Goal: Information Seeking & Learning: Learn about a topic

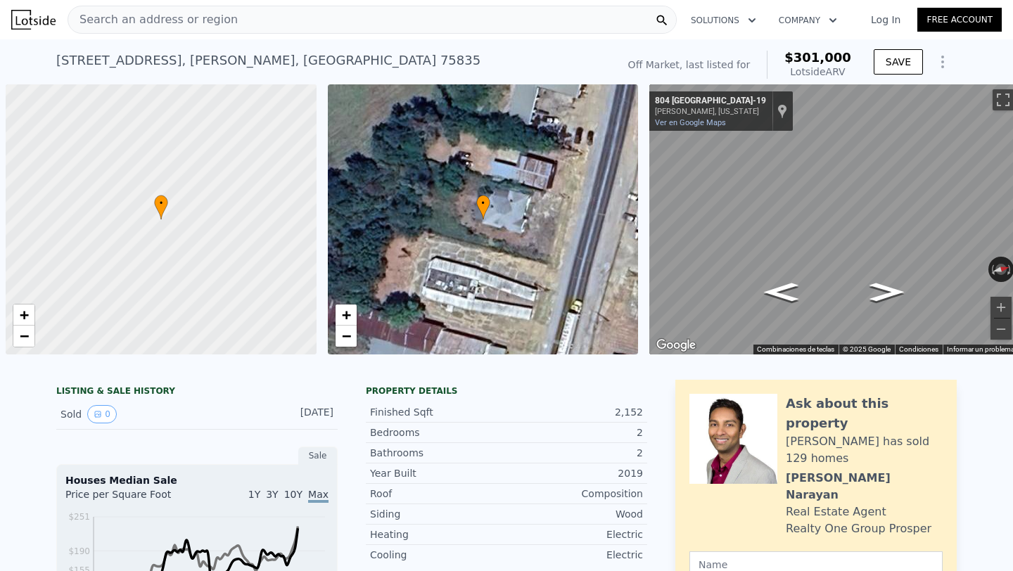
click at [231, 22] on div "Search an address or region" at bounding box center [372, 20] width 609 height 28
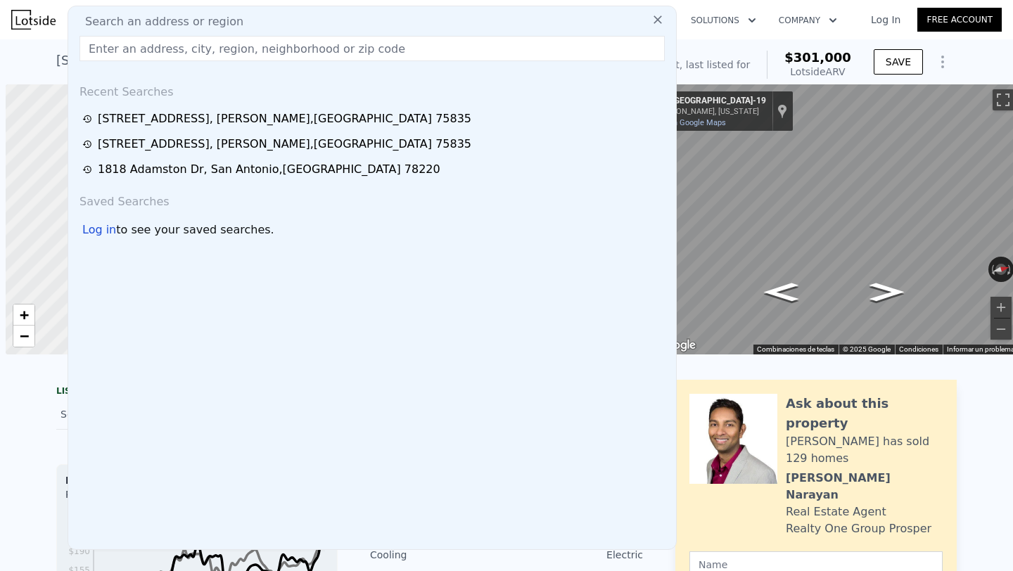
scroll to position [0, 6]
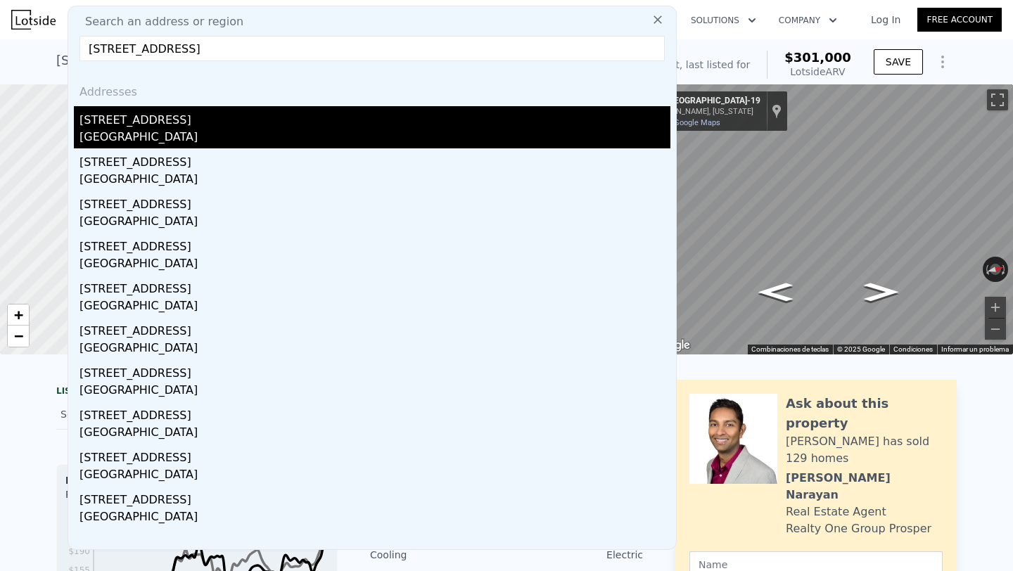
type input "[STREET_ADDRESS]"
click at [187, 124] on div "[STREET_ADDRESS]" at bounding box center [374, 117] width 591 height 23
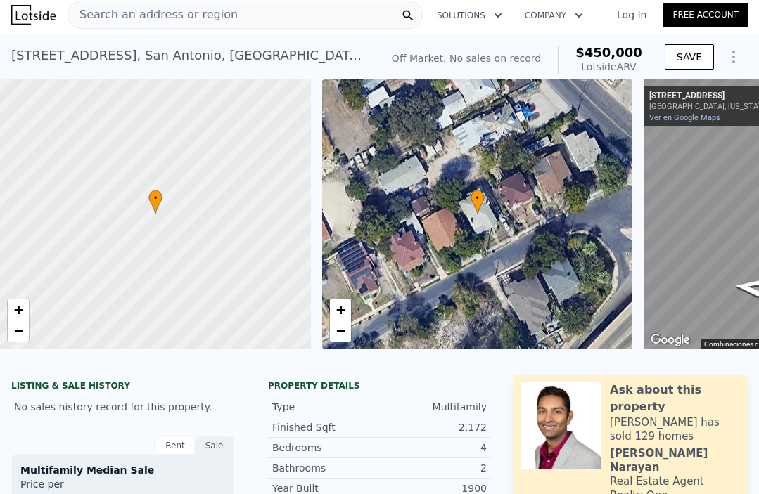
scroll to position [0, 212]
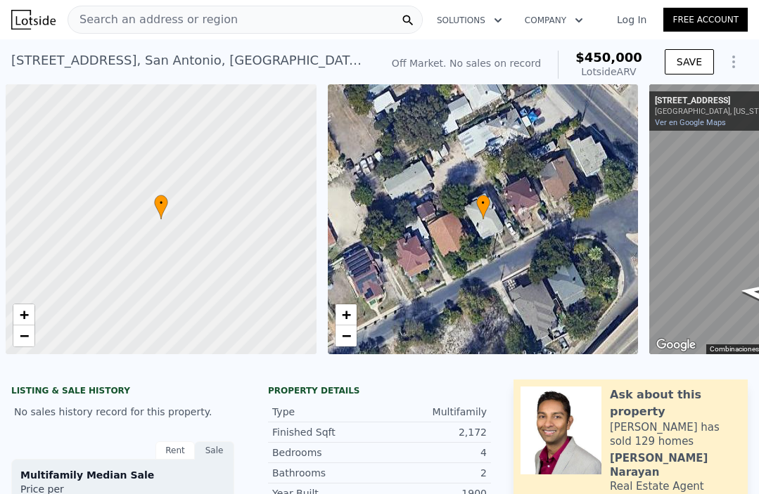
click at [217, 22] on span "Search an address or region" at bounding box center [152, 19] width 169 height 17
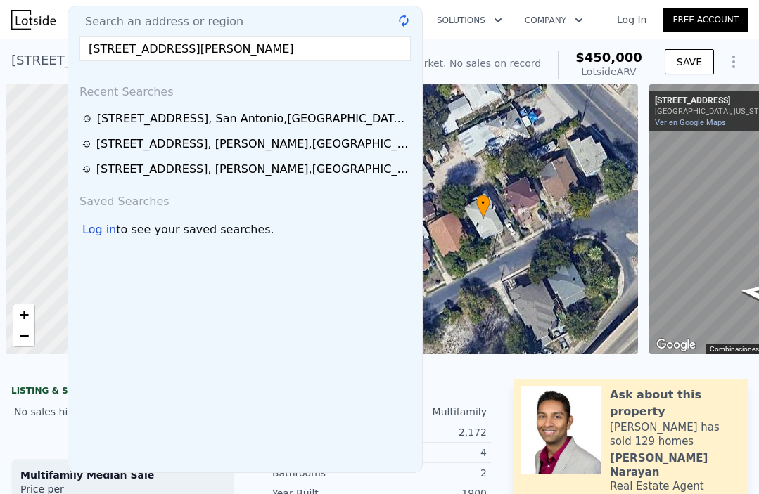
scroll to position [0, 6]
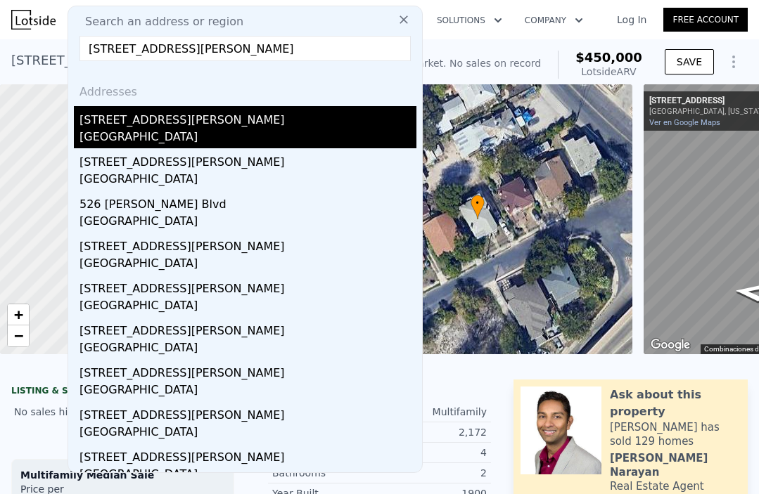
type input "710 Lovera Blvd, San Antonio, TX 78212"
click at [186, 136] on div "[GEOGRAPHIC_DATA]" at bounding box center [247, 139] width 337 height 20
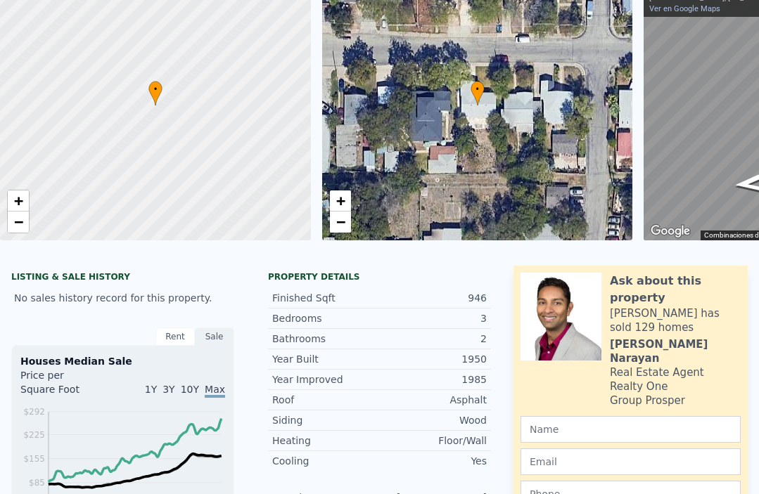
scroll to position [5, 0]
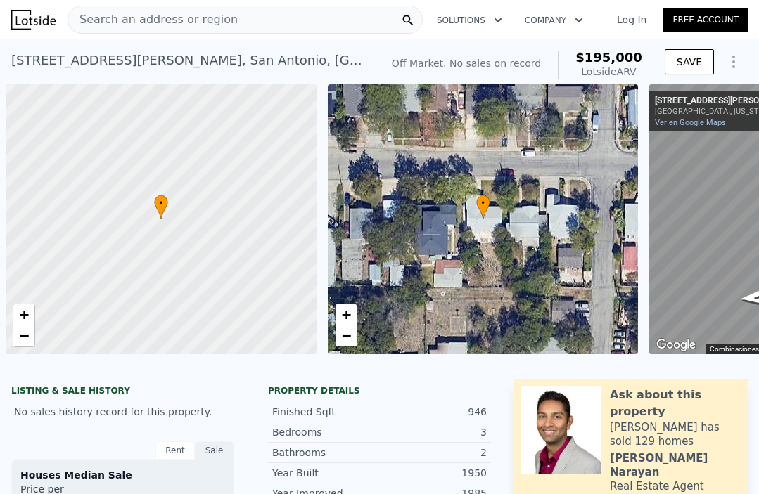
scroll to position [0, 6]
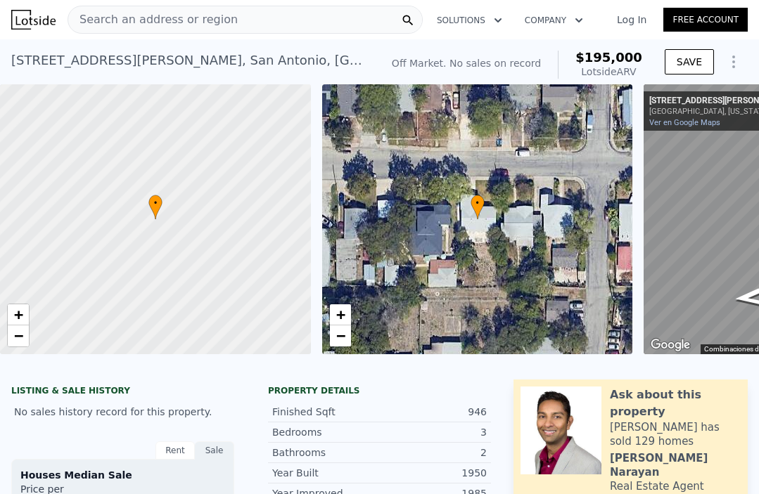
click at [245, 20] on div "Search an address or region" at bounding box center [245, 20] width 355 height 28
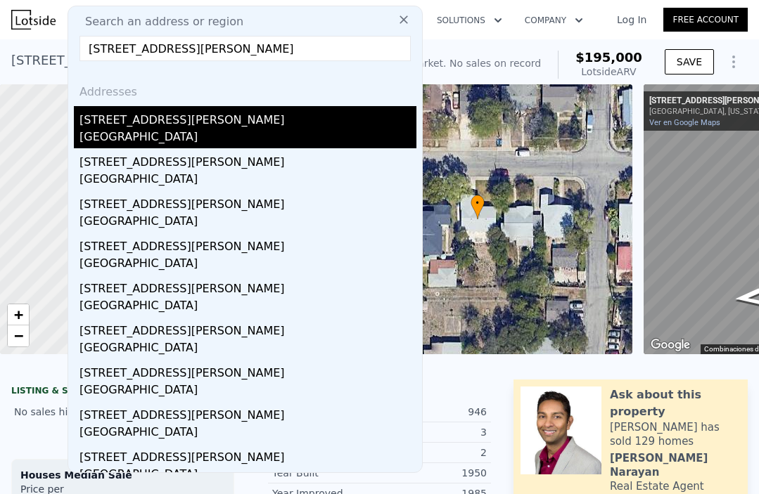
type input "209 Dashiell St, San Antonio, TX 78203"
click at [169, 130] on div "San Antonio, TX 78203" at bounding box center [247, 139] width 337 height 20
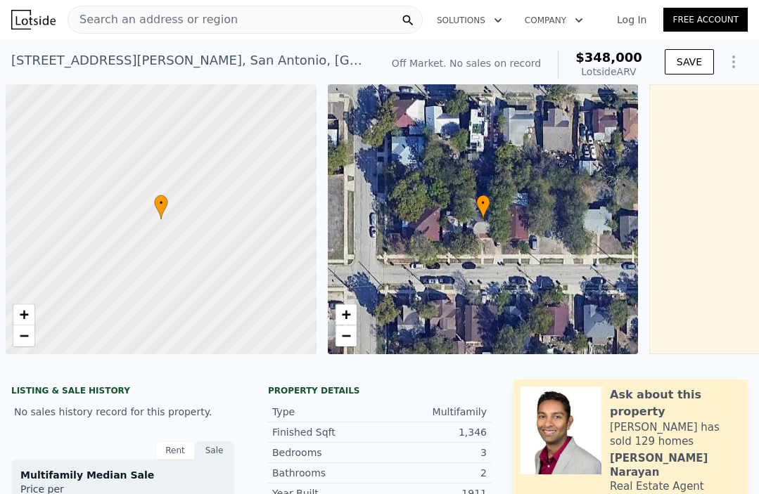
click at [225, 32] on div "Search an address or region" at bounding box center [245, 20] width 355 height 28
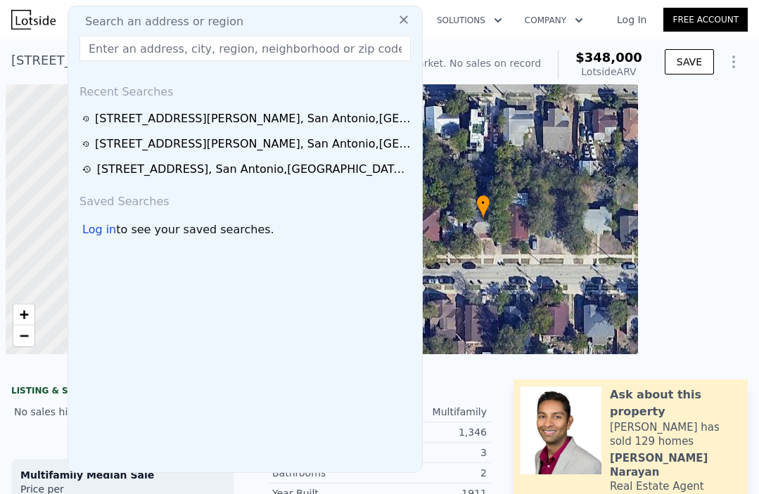
scroll to position [0, 6]
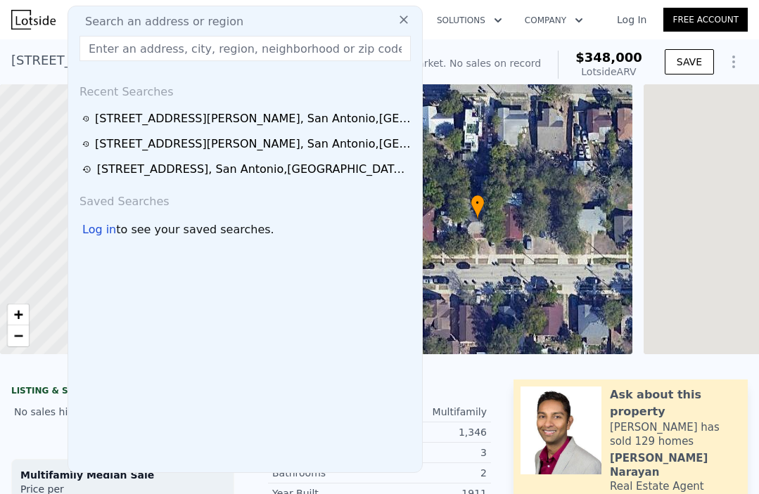
click at [238, 53] on input "text" at bounding box center [244, 48] width 331 height 25
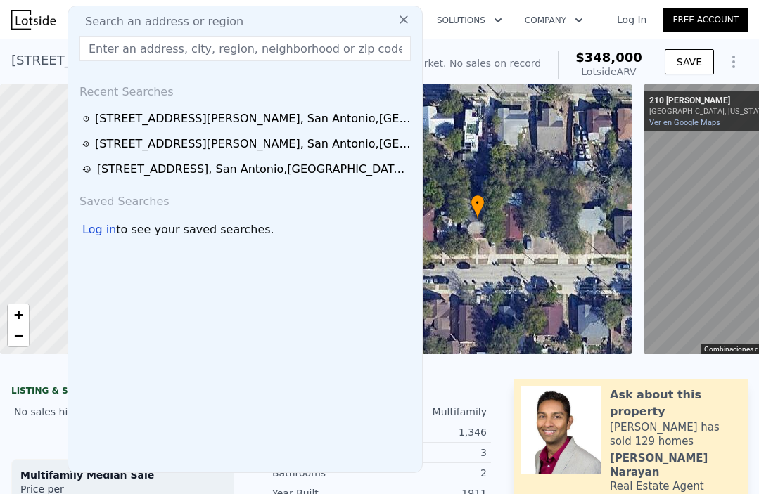
paste input "2104 W Huisache Ave, San Antonio, TX 78201"
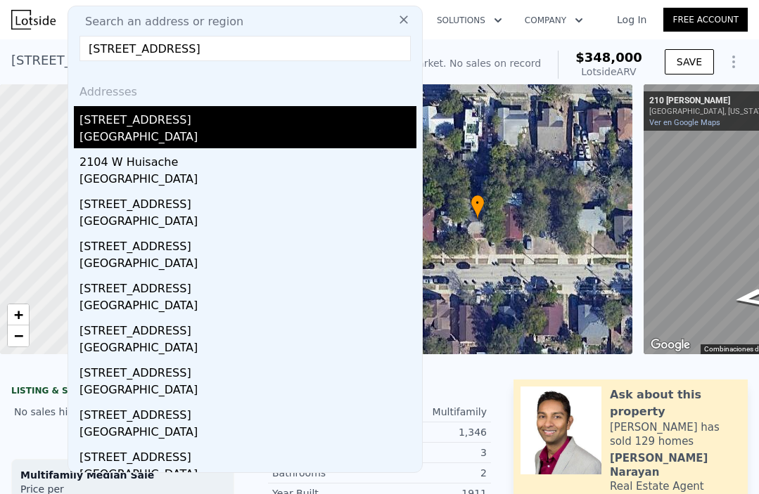
type input "2104 W Huisache Ave, San Antonio, TX 78201"
click at [176, 116] on div "2104 W Huisache Ave" at bounding box center [247, 117] width 337 height 23
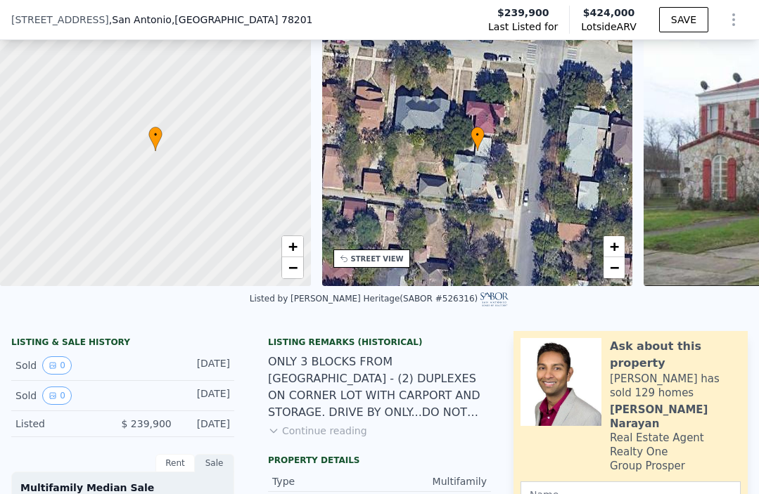
scroll to position [134, 0]
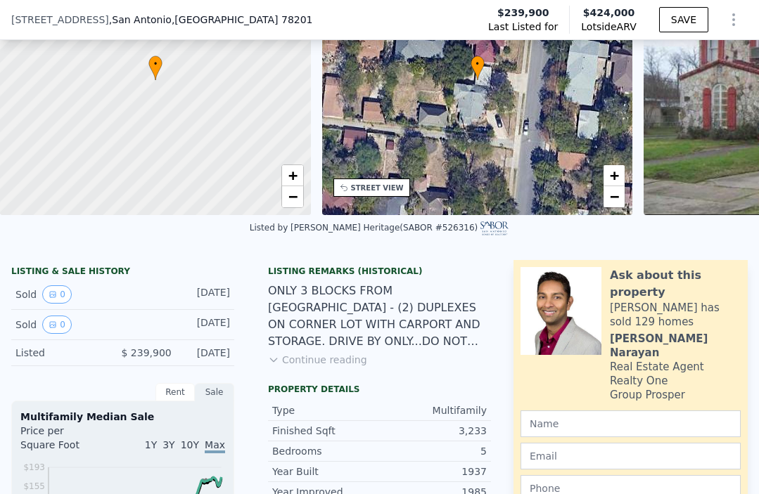
click at [307, 360] on button "Continue reading" at bounding box center [317, 360] width 99 height 14
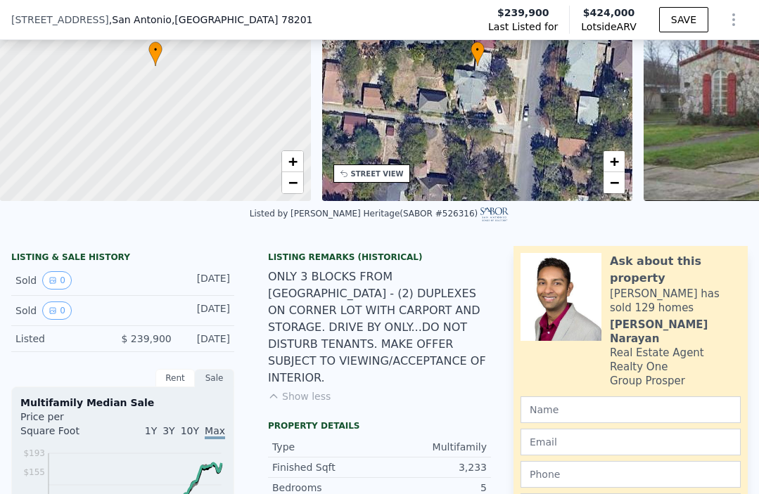
scroll to position [149, 0]
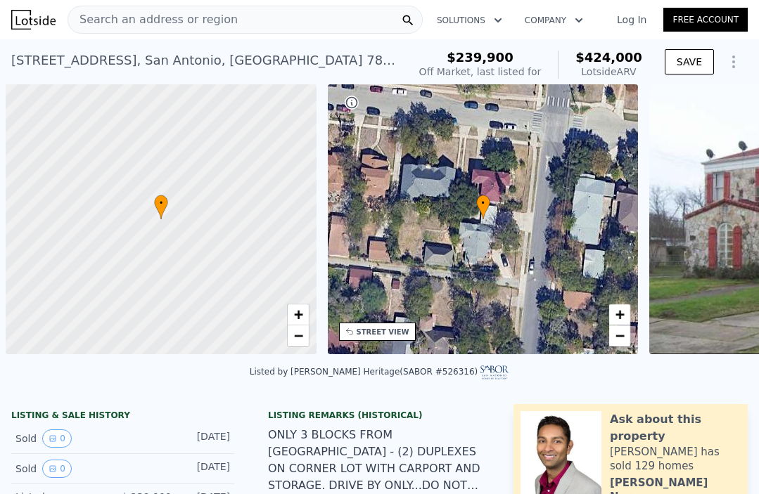
click at [226, 28] on div "Search an address or region" at bounding box center [245, 20] width 355 height 28
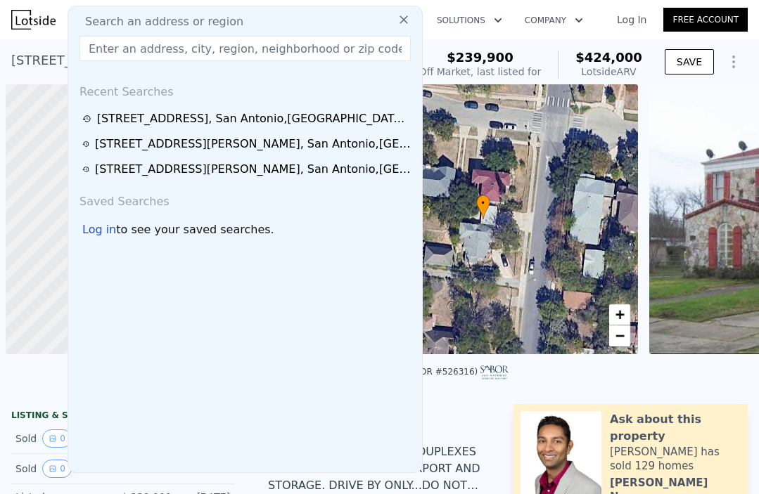
scroll to position [0, 6]
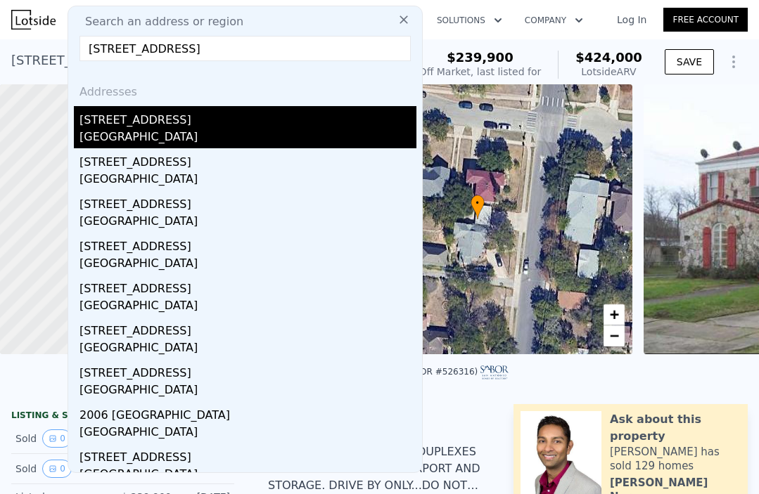
type input "2051 Cincinnati Ave, San Antonio, TX 78228"
click at [193, 122] on div "[STREET_ADDRESS]" at bounding box center [247, 117] width 337 height 23
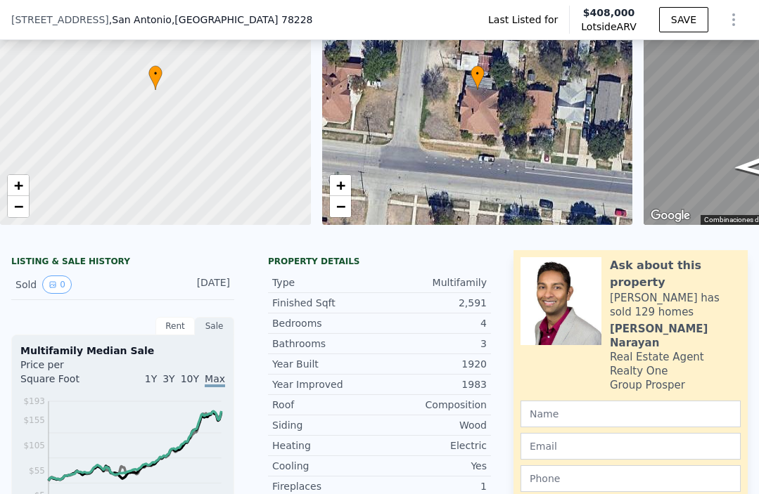
scroll to position [166, 0]
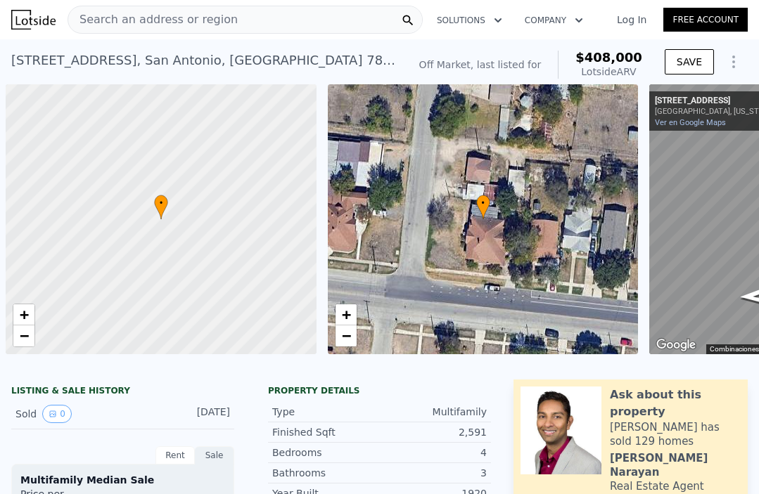
click at [222, 22] on div "Search an address or region" at bounding box center [245, 20] width 355 height 28
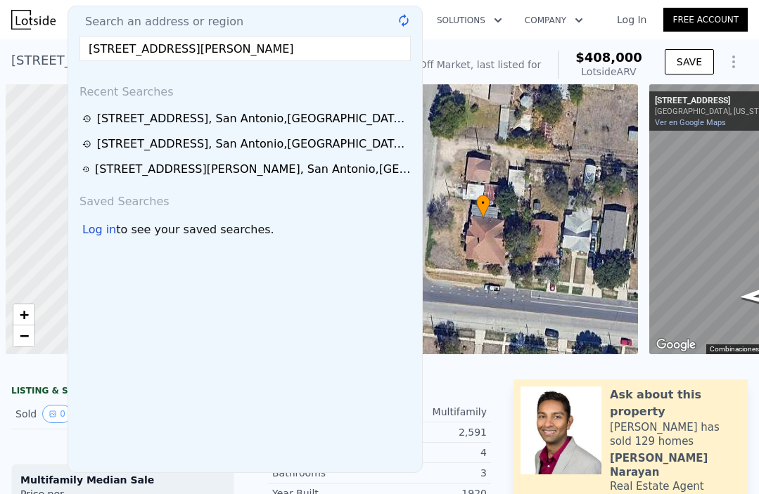
scroll to position [0, 6]
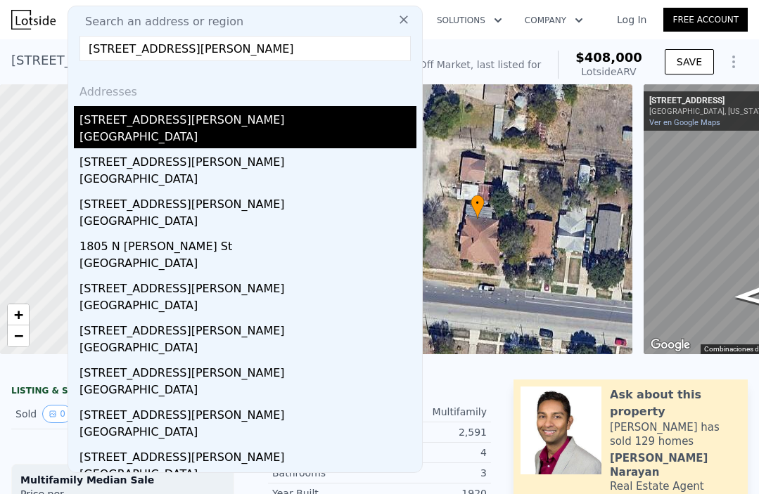
type input "929 N Flores St, San Antonio, TX 78212"
click at [174, 123] on div "929 N Flores St" at bounding box center [247, 117] width 337 height 23
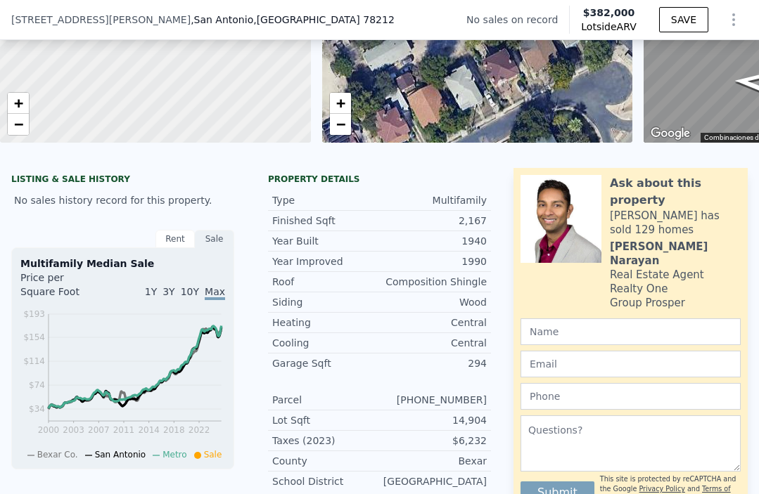
scroll to position [203, 0]
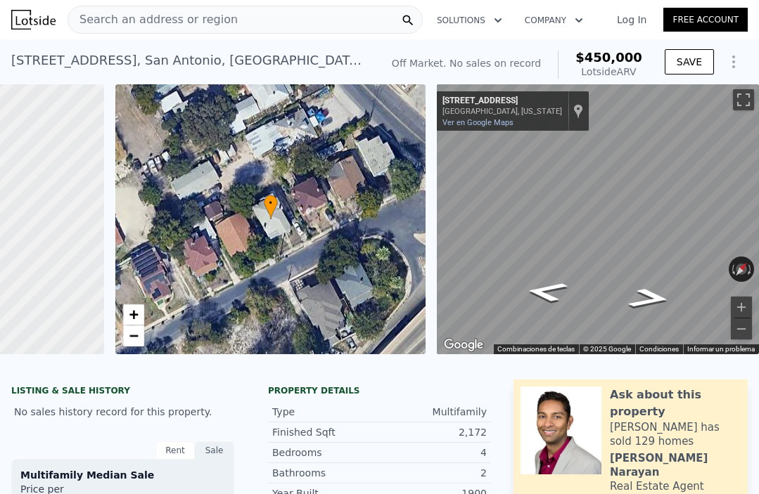
click at [270, 18] on div "Search an address or region" at bounding box center [245, 20] width 355 height 28
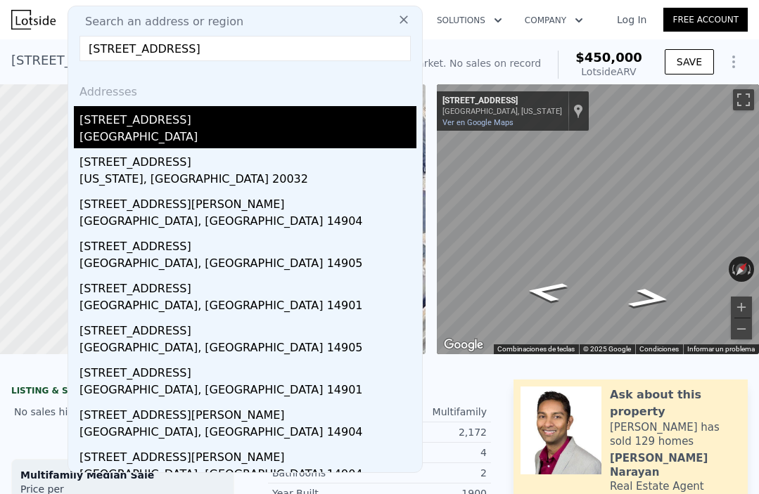
type input "[STREET_ADDRESS]"
click at [190, 124] on div "[STREET_ADDRESS]" at bounding box center [247, 117] width 337 height 23
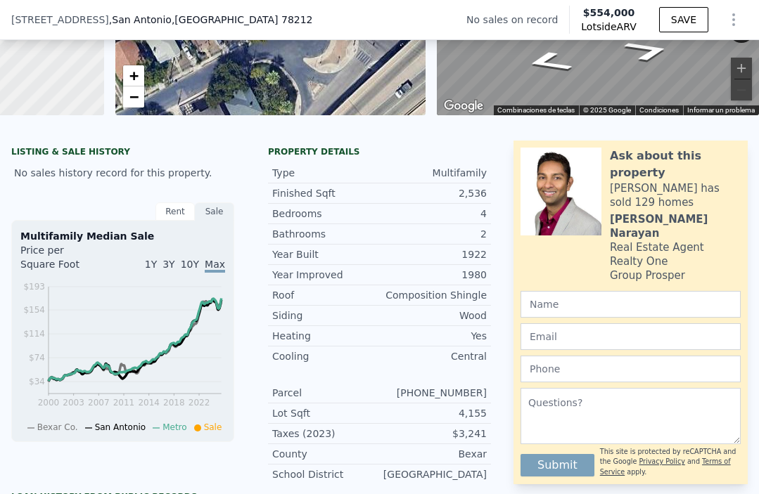
scroll to position [122, 0]
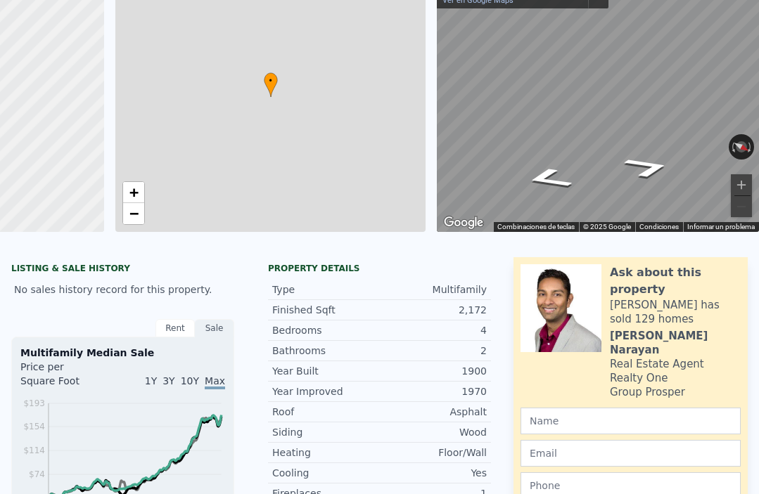
type input "1692"
type input "451281600"
type input "$ 450,000"
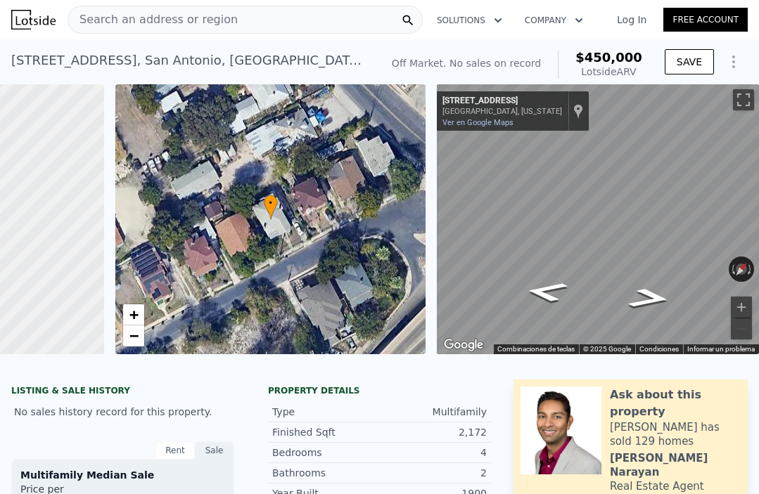
click at [219, 15] on span "Search an address or region" at bounding box center [152, 19] width 169 height 17
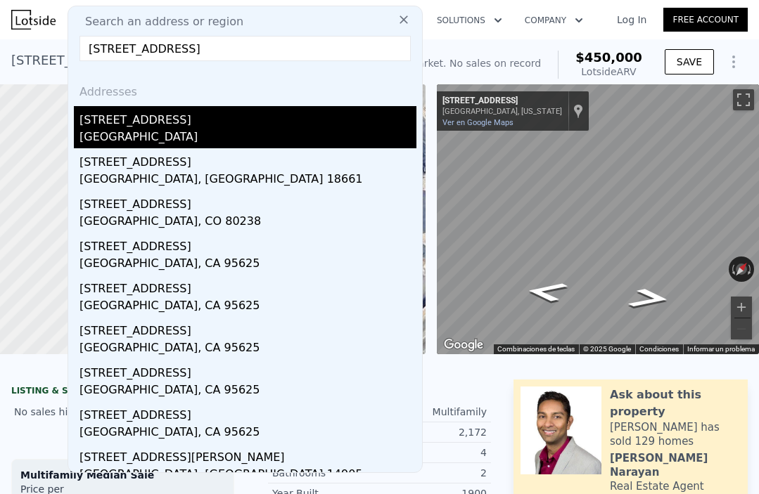
type input "610 W eLmira St"
click at [127, 124] on div "[STREET_ADDRESS]" at bounding box center [247, 117] width 337 height 23
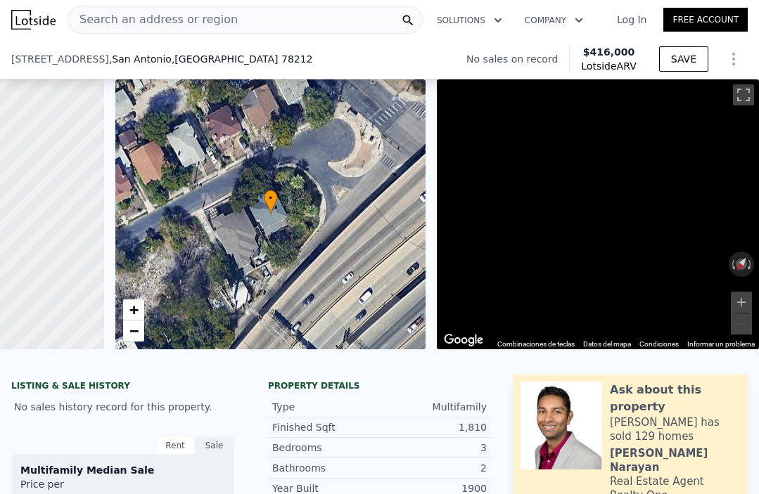
scroll to position [64, 0]
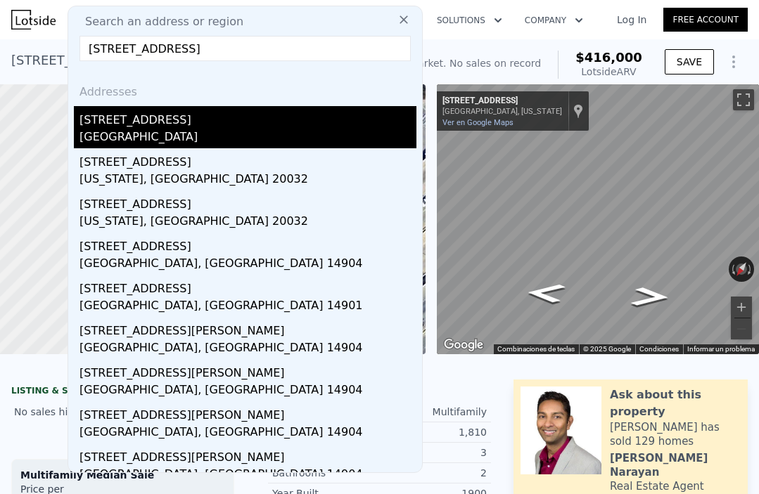
type input "[STREET_ADDRESS]"
click at [147, 124] on div "[STREET_ADDRESS]" at bounding box center [247, 117] width 337 height 23
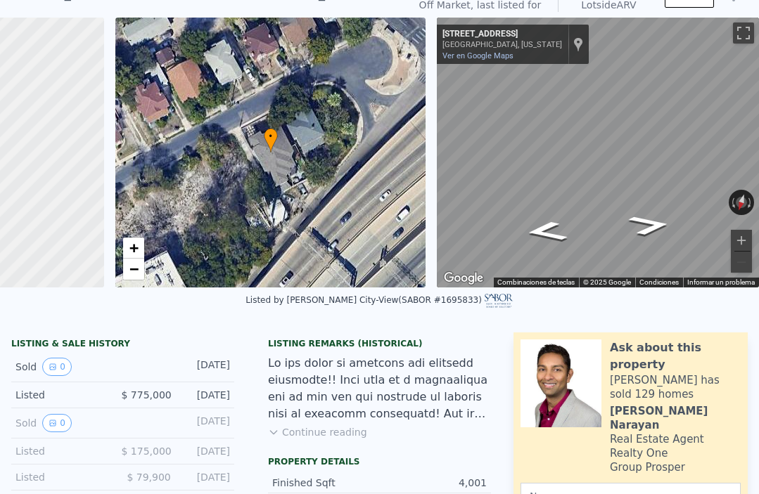
scroll to position [1, 0]
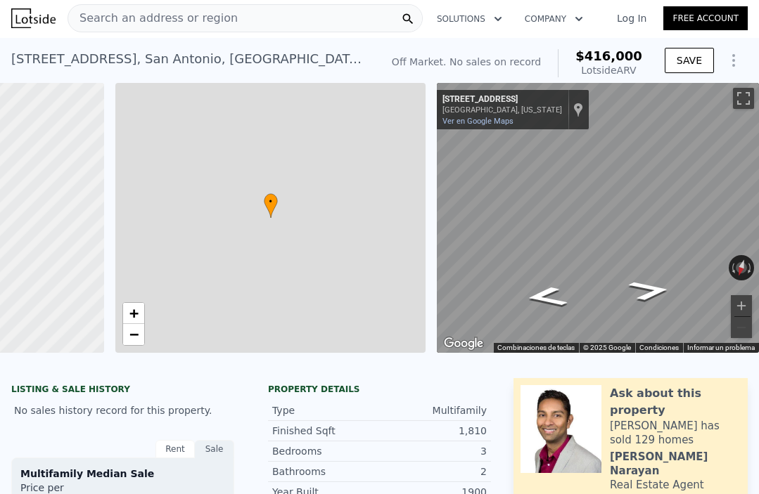
type input "1"
type input "1692"
type input "2345"
type input "4791.6"
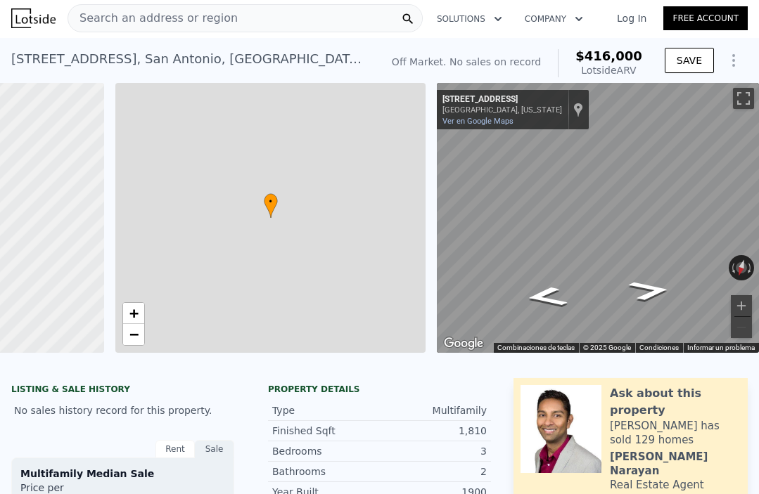
type input "451281600"
type input "$ 416,000"
type input "6"
type input "$ 30,002"
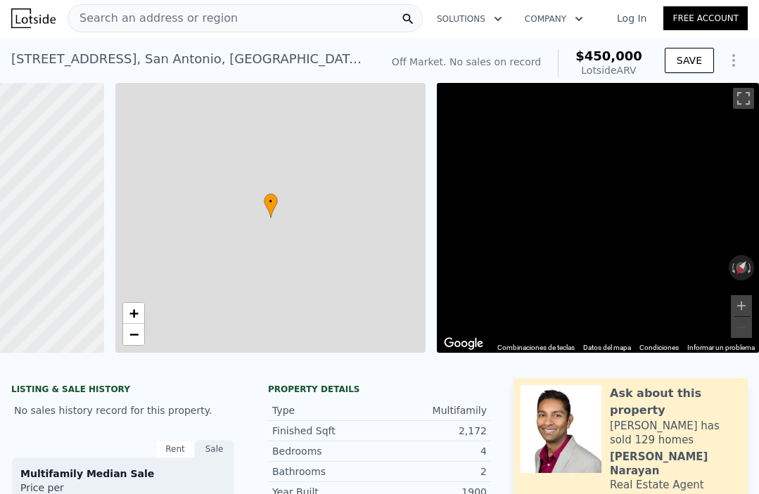
type input "3010"
type input "$ 450,000"
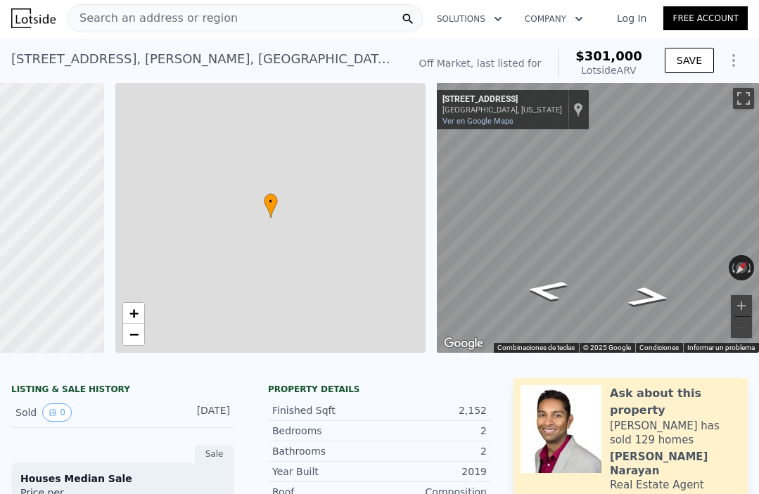
type input "3"
type input "1.5"
type input "4"
type input "1568"
type input "2800"
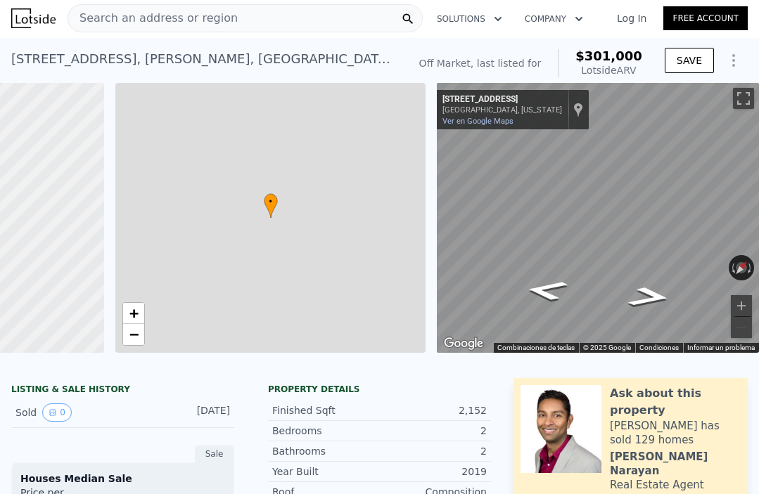
type input "11717.640000000001"
type input "22651"
type input "$ 301,000"
type input "4"
type input "$ 259,220"
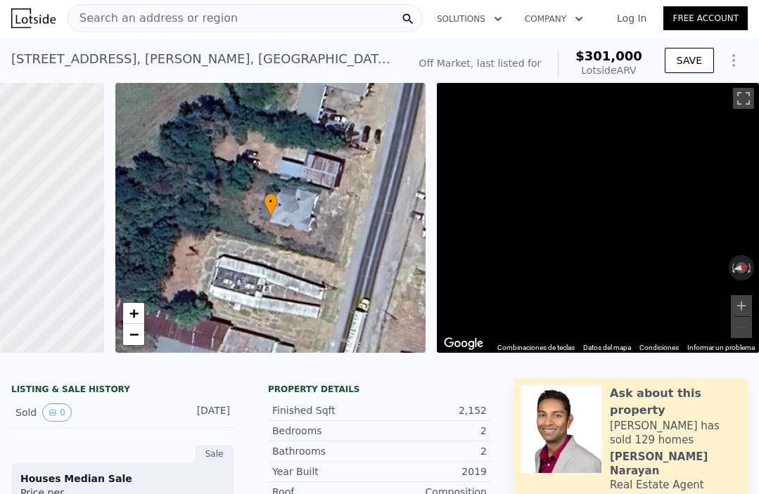
type input "1"
type input "0"
type input "1"
type input "1692"
type input "3010"
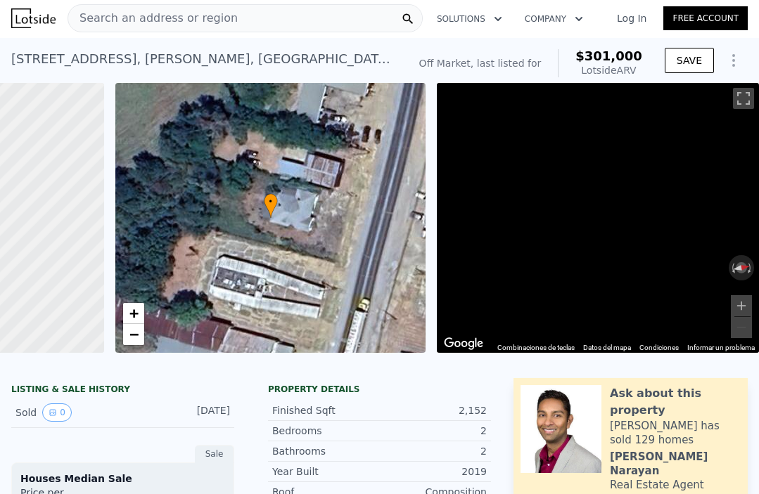
type input "4791.6"
type input "451281600"
type input "$ 450,000"
type input "6"
type input "$ 30,002"
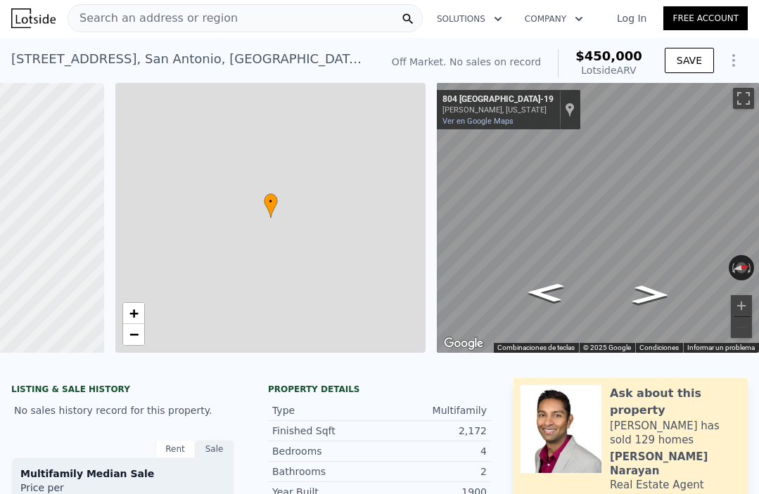
click at [185, 18] on span "Search an address or region" at bounding box center [152, 18] width 169 height 17
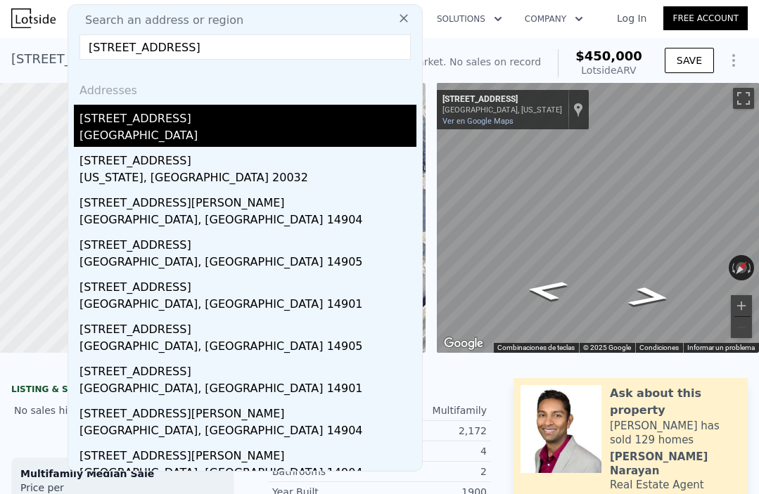
type input "[STREET_ADDRESS]"
click at [158, 129] on div "[GEOGRAPHIC_DATA]" at bounding box center [247, 137] width 337 height 20
type input "2248"
type input "14549.04"
type input "$ 554,000"
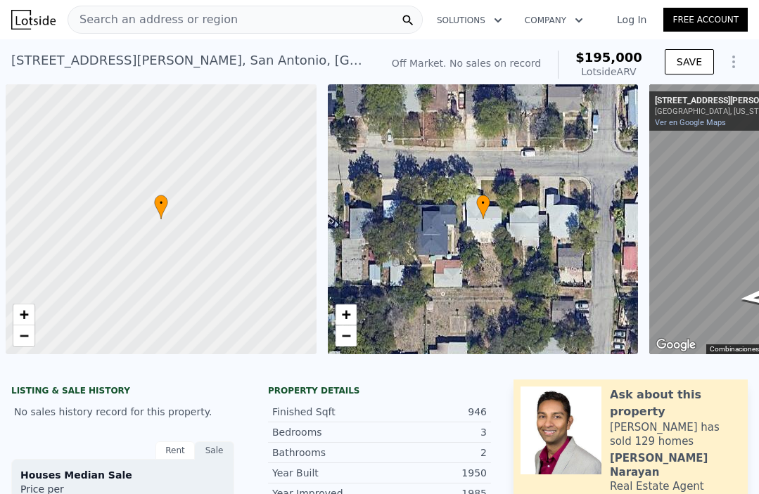
scroll to position [0, 6]
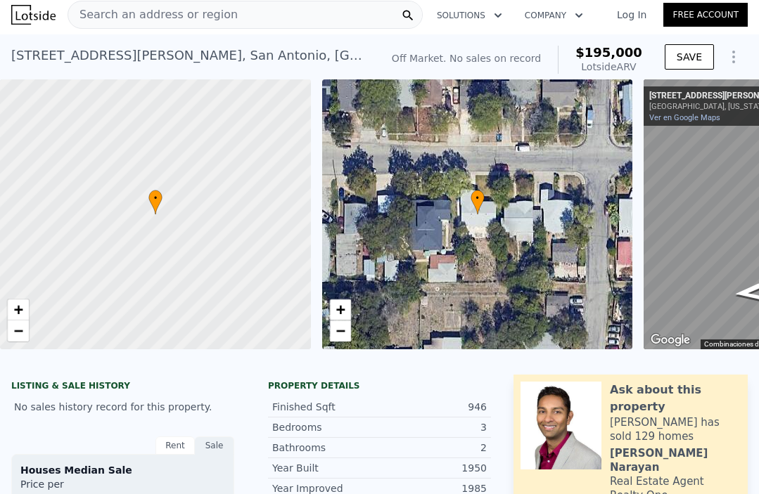
click at [154, 14] on span "Search an address or region" at bounding box center [152, 14] width 169 height 17
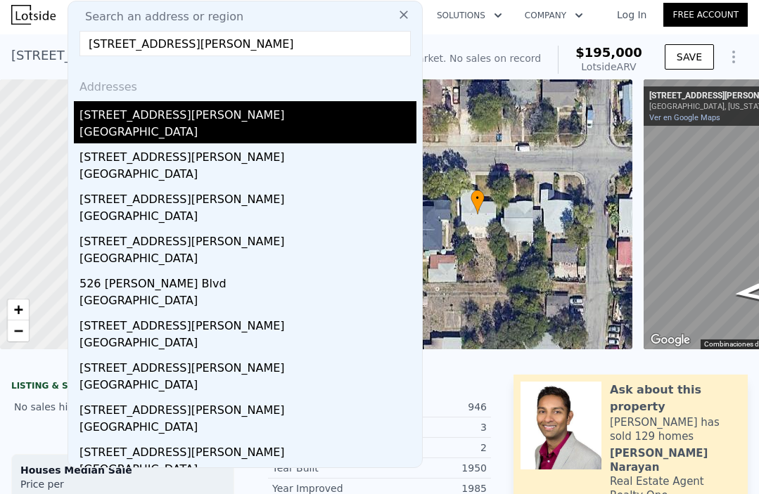
type input "[STREET_ADDRESS][PERSON_NAME]"
click at [143, 125] on div "[GEOGRAPHIC_DATA]" at bounding box center [247, 134] width 337 height 20
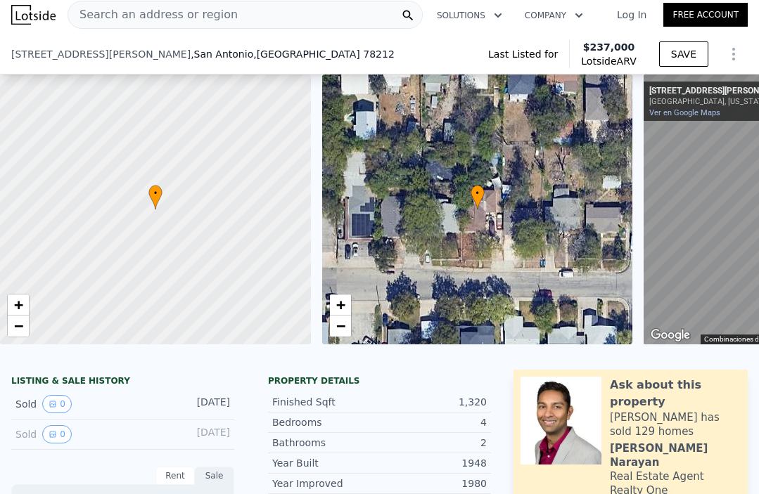
scroll to position [5, 0]
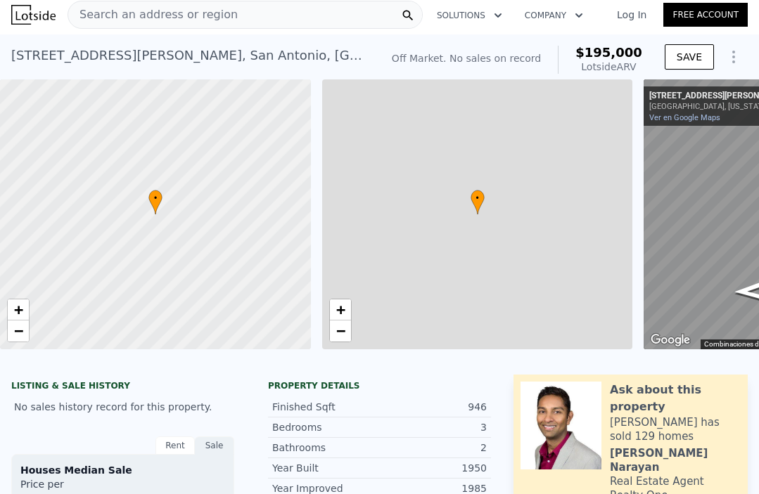
type input "2"
type input "720"
type input "1308"
checkbox input "true"
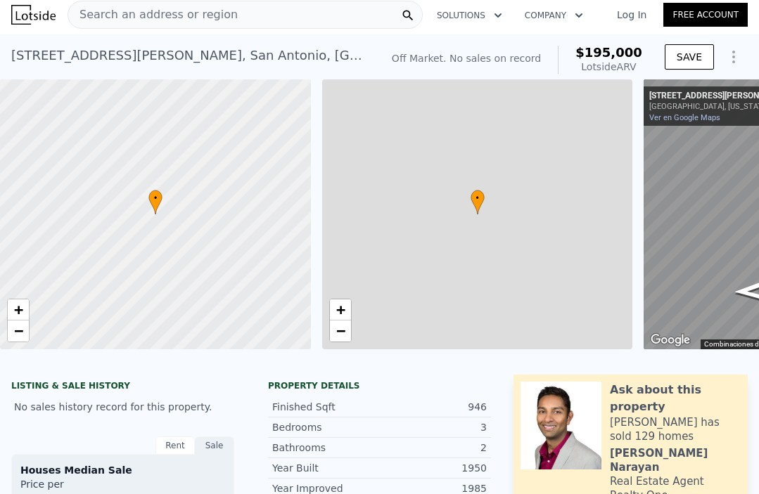
type input "$ 195,000"
type input "$ 30,002"
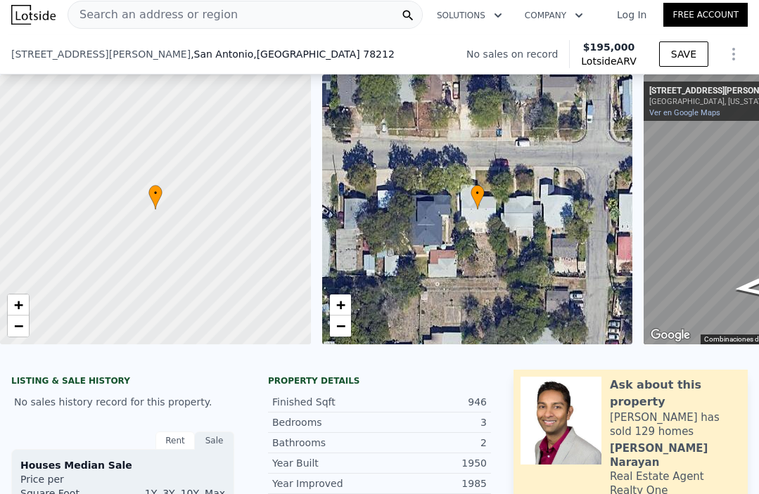
scroll to position [207, 0]
